Goal: Transaction & Acquisition: Purchase product/service

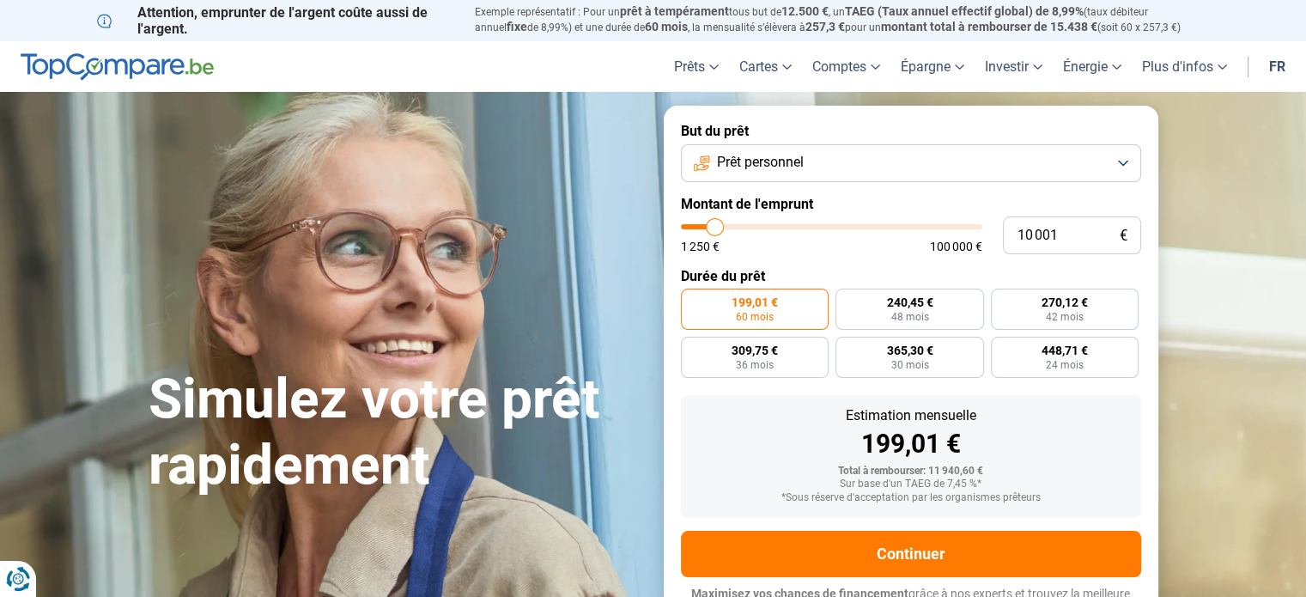
click at [997, 148] on button "Prêt personnel" at bounding box center [911, 163] width 460 height 38
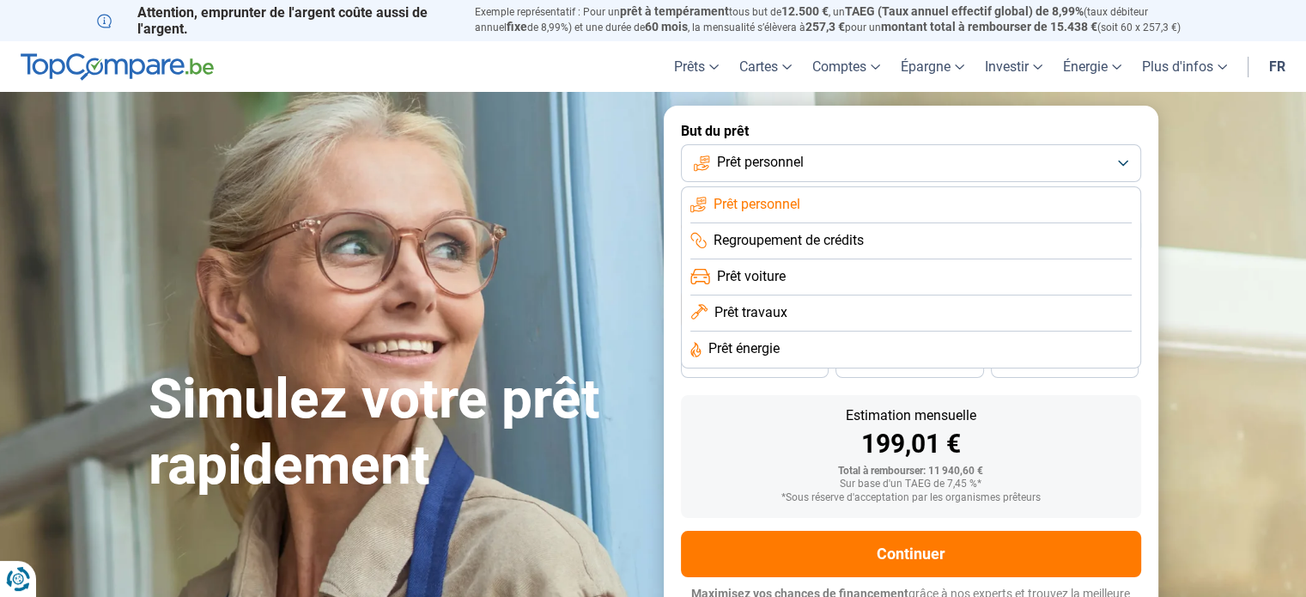
click at [860, 322] on li "Prêt travaux" at bounding box center [910, 313] width 441 height 36
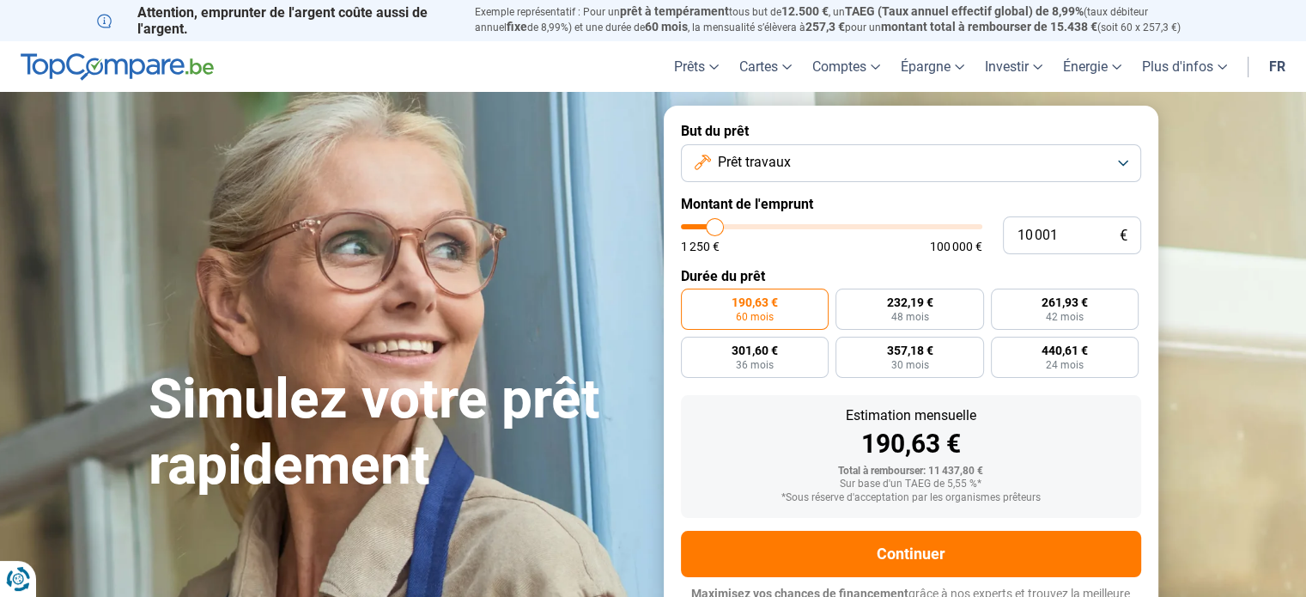
scroll to position [23, 0]
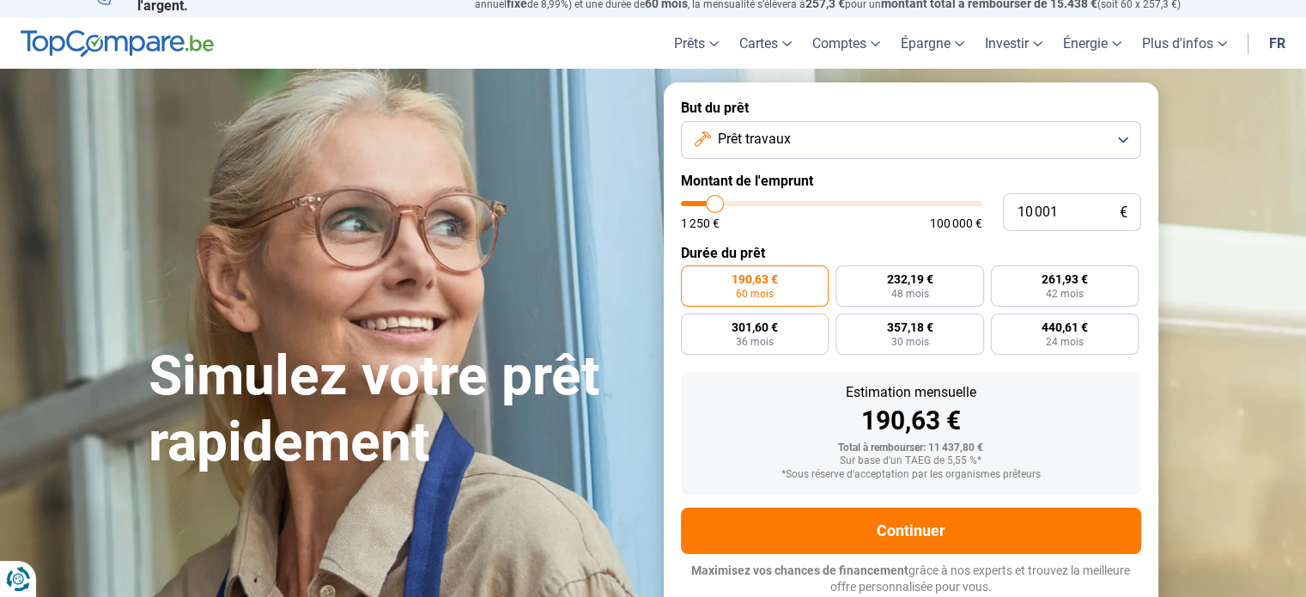
click at [792, 214] on div "1 250 € 100 000 €" at bounding box center [831, 215] width 301 height 28
type input "30 750"
type input "30750"
click at [773, 202] on input "range" at bounding box center [831, 203] width 301 height 5
radio input "false"
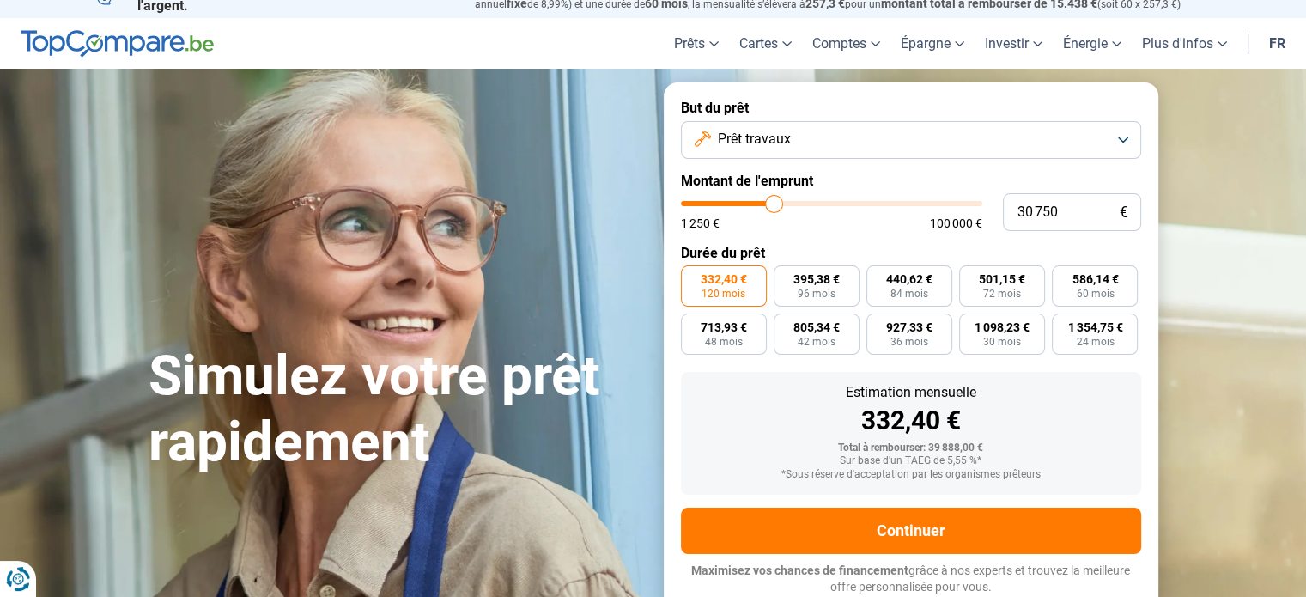
type input "20 750"
type input "20750"
click at [745, 202] on input "range" at bounding box center [831, 203] width 301 height 5
type input "14 000"
type input "14000"
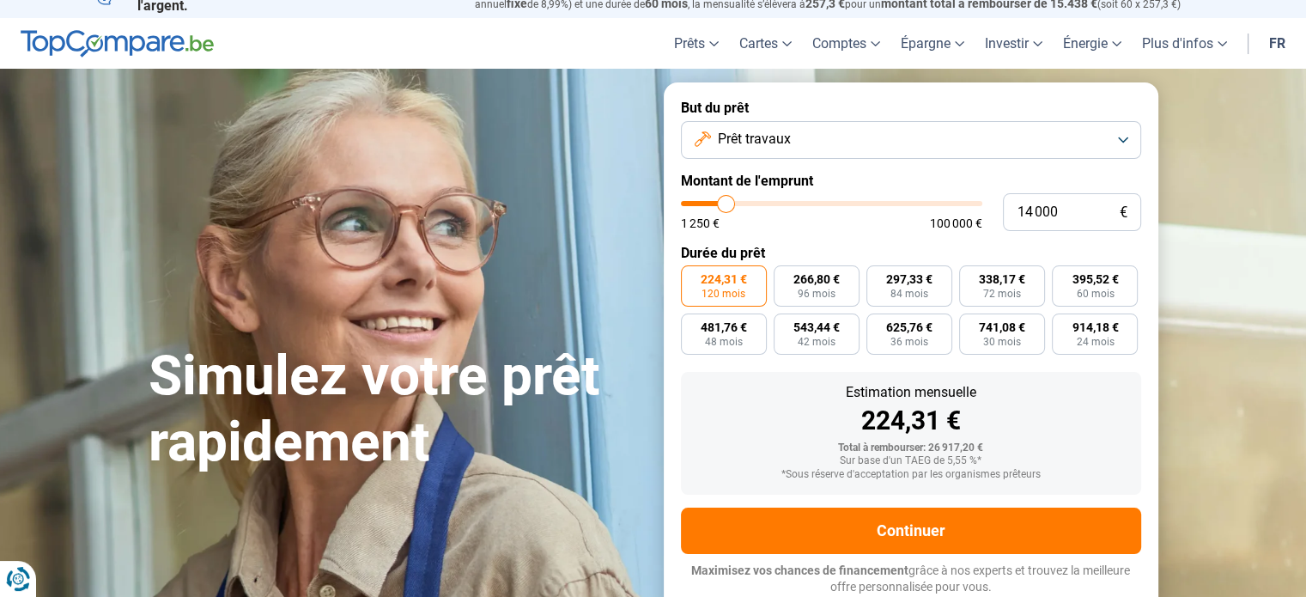
click at [725, 202] on input "range" at bounding box center [831, 203] width 301 height 5
radio input "true"
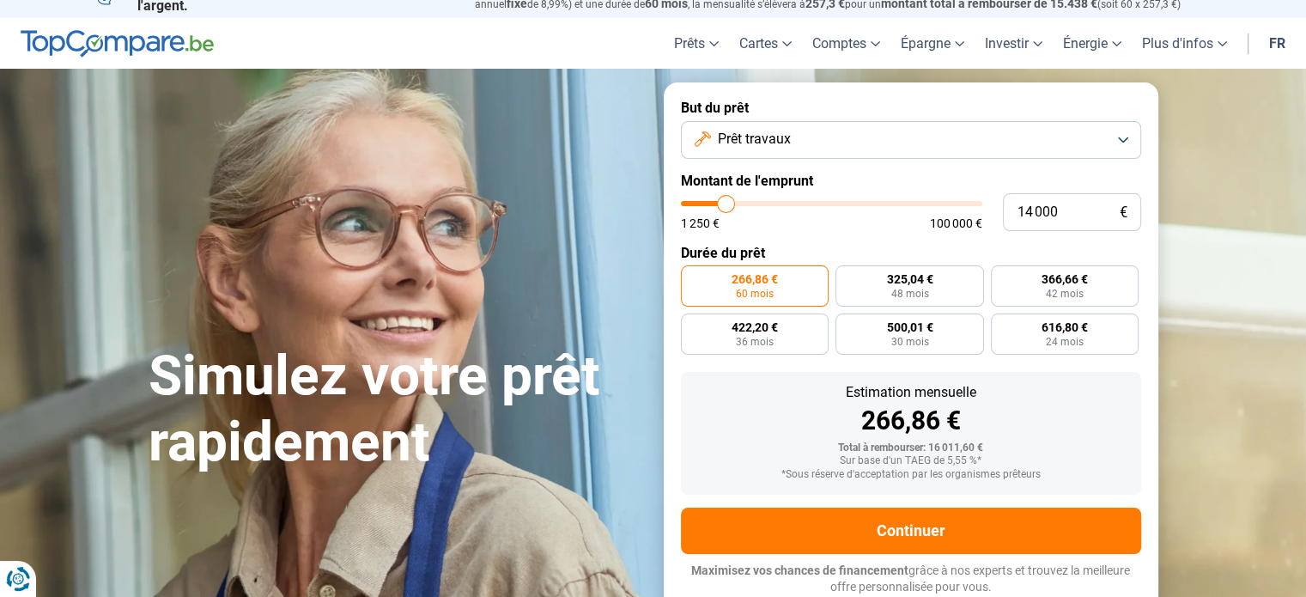
type input "8 000"
type input "8000"
click at [708, 202] on input "range" at bounding box center [831, 203] width 301 height 5
radio input "true"
drag, startPoint x: 1068, startPoint y: 217, endPoint x: 946, endPoint y: 216, distance: 121.9
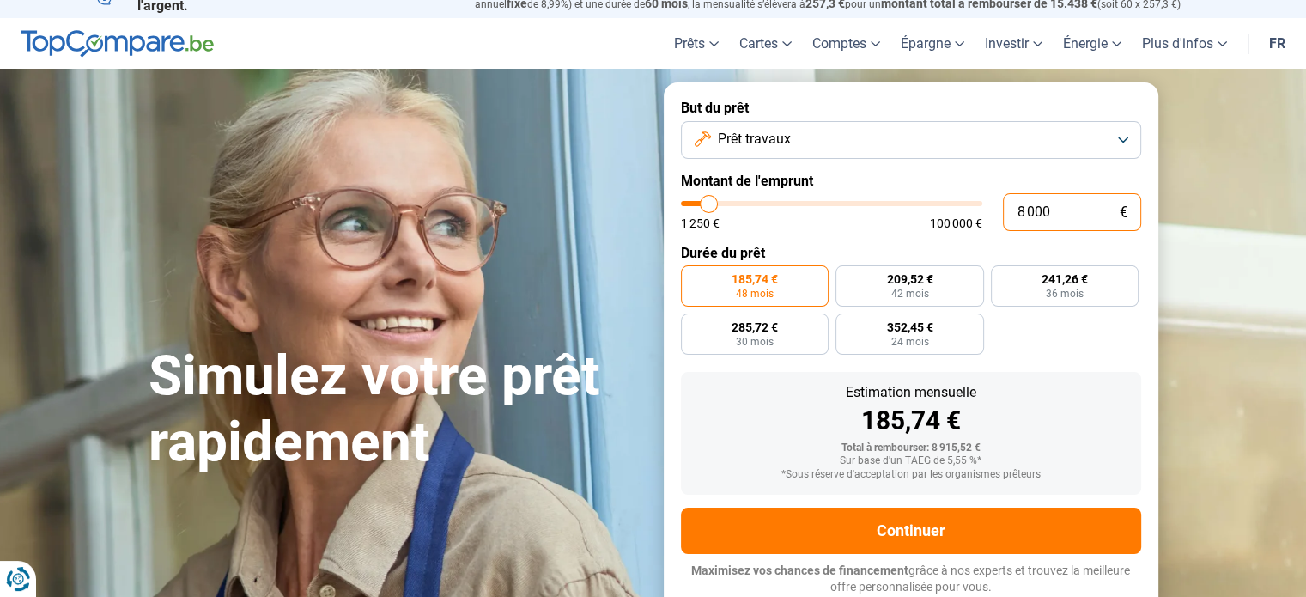
click at [946, 216] on div "8 000 € 1 250 € 100 000 €" at bounding box center [911, 212] width 460 height 38
type input "1"
type input "1250"
type input "10"
type input "1250"
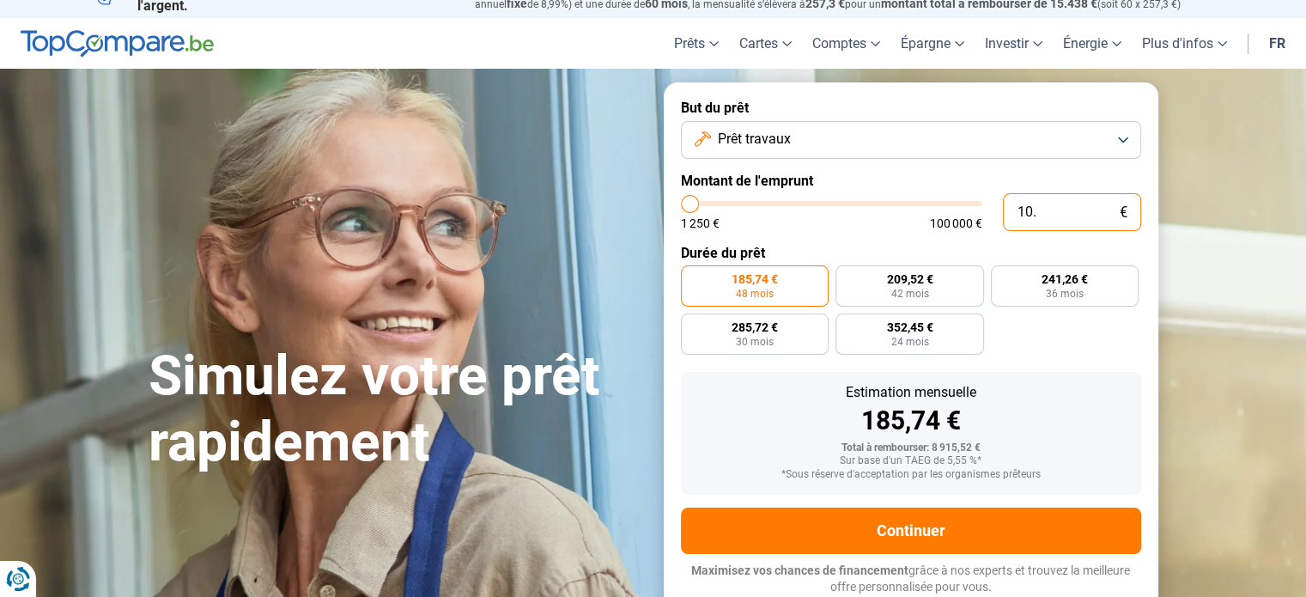
type input "100"
type input "1250"
type input "1 000"
type input "1250"
type input "10 000"
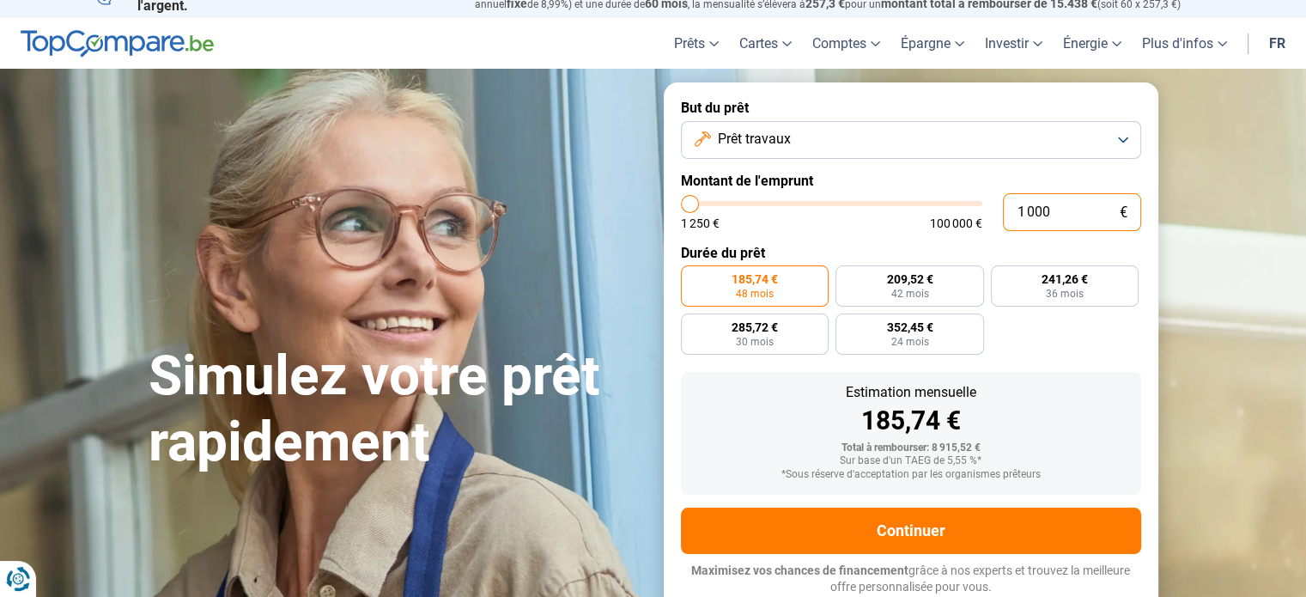
type input "10000"
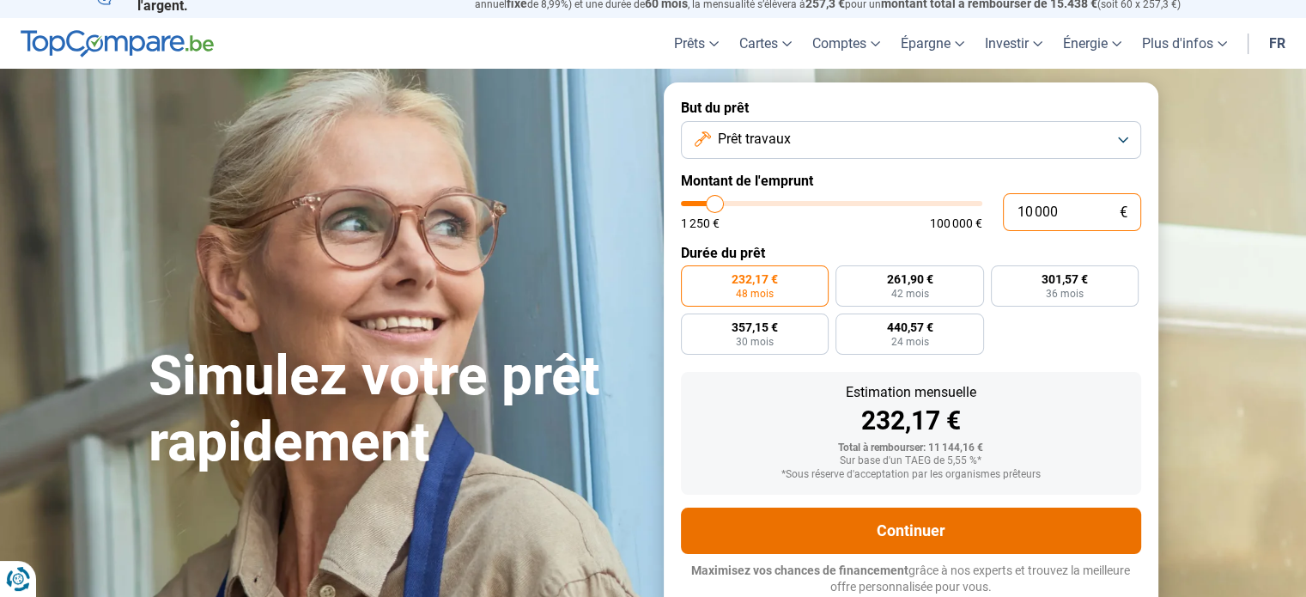
type input "10 000"
click at [973, 524] on button "Continuer" at bounding box center [911, 530] width 460 height 46
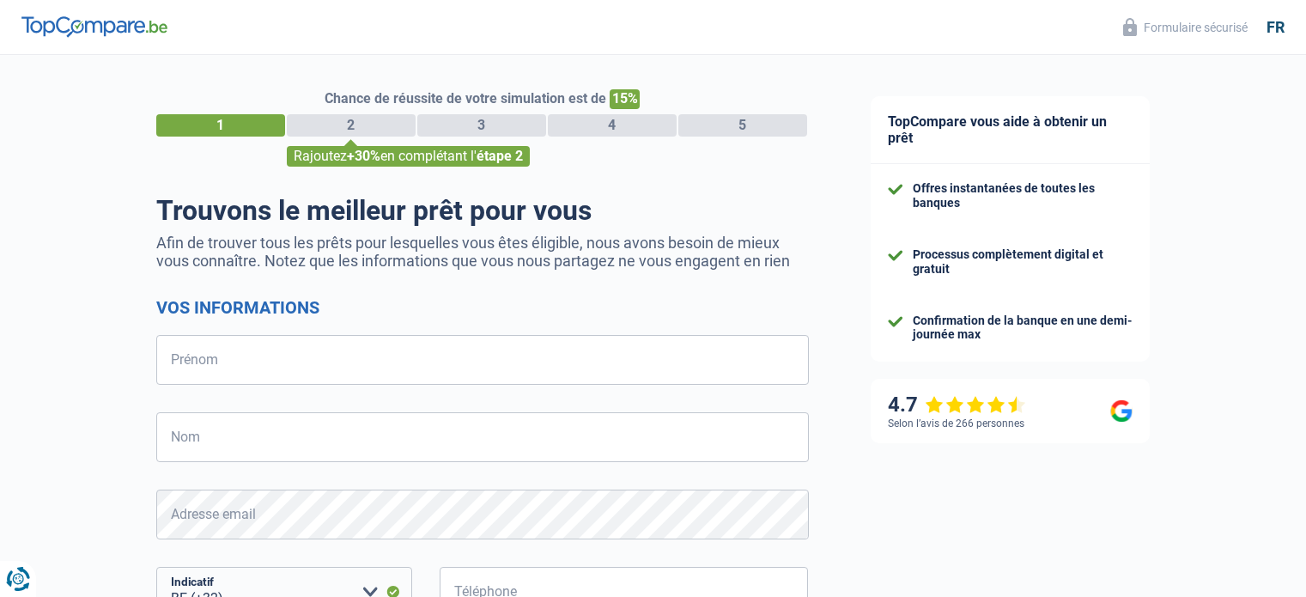
select select "32"
